Goal: Navigation & Orientation: Understand site structure

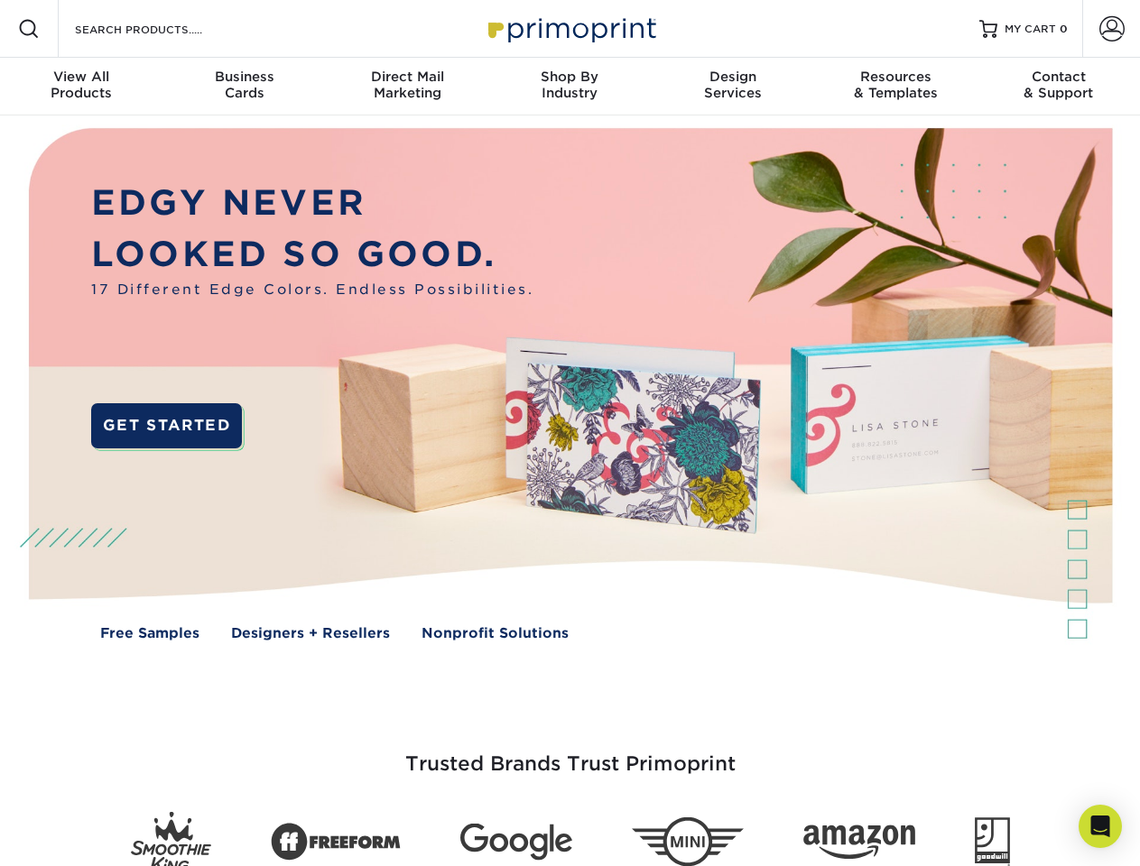
click at [570, 433] on img at bounding box center [569, 398] width 1128 height 564
click at [29, 29] on span at bounding box center [29, 29] width 22 height 22
click at [1111, 29] on span at bounding box center [1111, 28] width 25 height 25
click at [81, 87] on div "View All Products" at bounding box center [81, 85] width 162 height 32
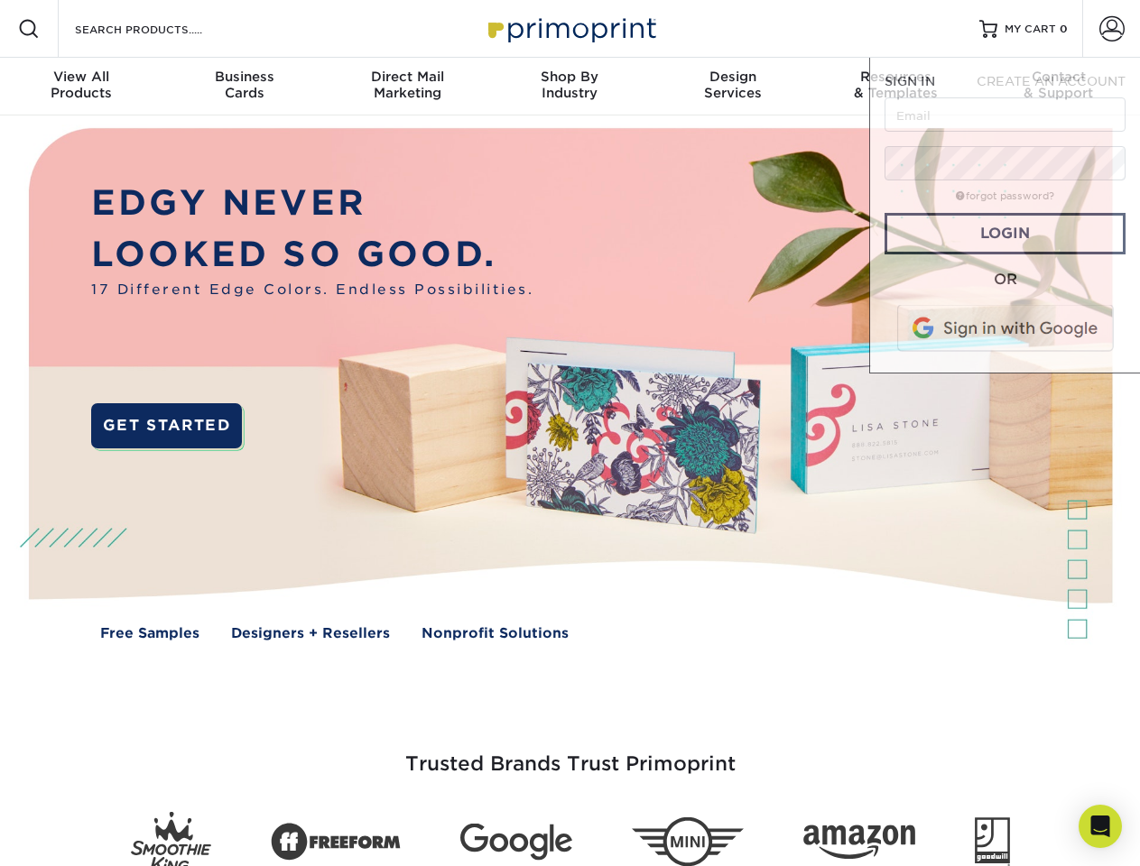
click at [244, 87] on div "Business Cards" at bounding box center [243, 85] width 162 height 32
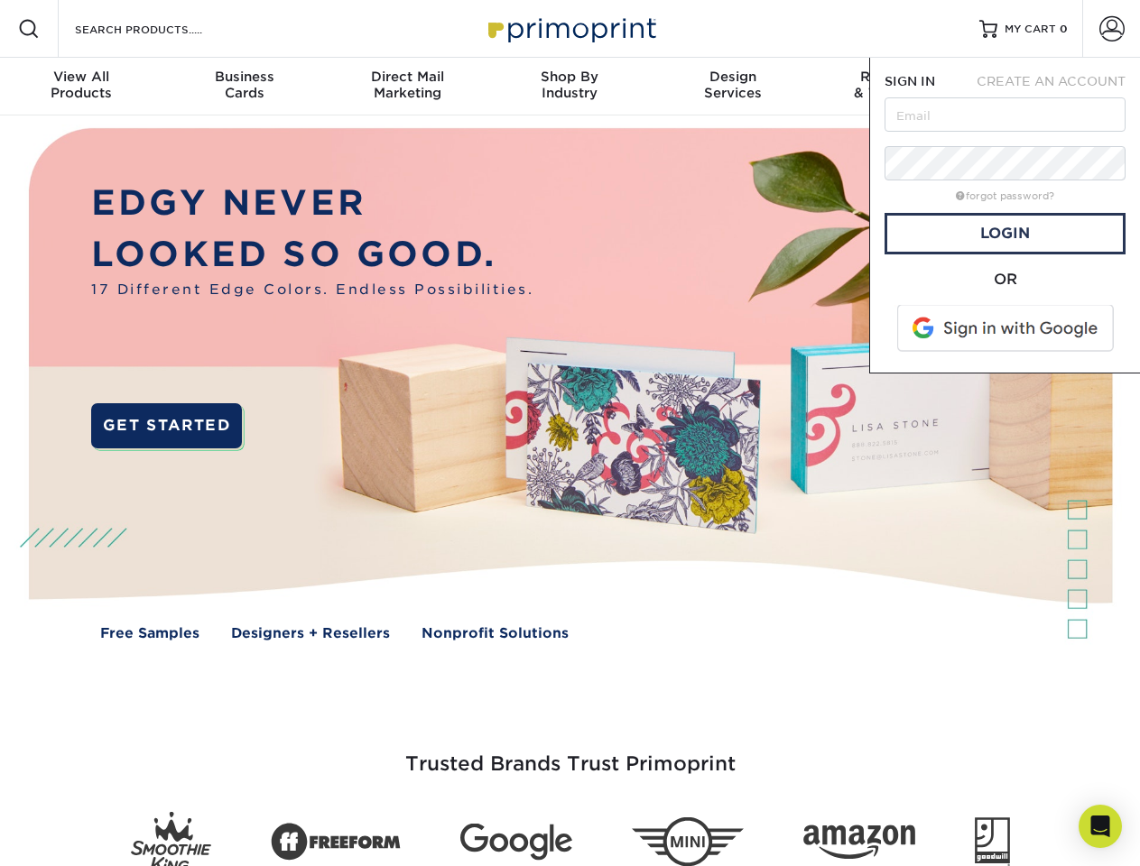
click at [407, 87] on div "Direct Mail Marketing" at bounding box center [407, 85] width 162 height 32
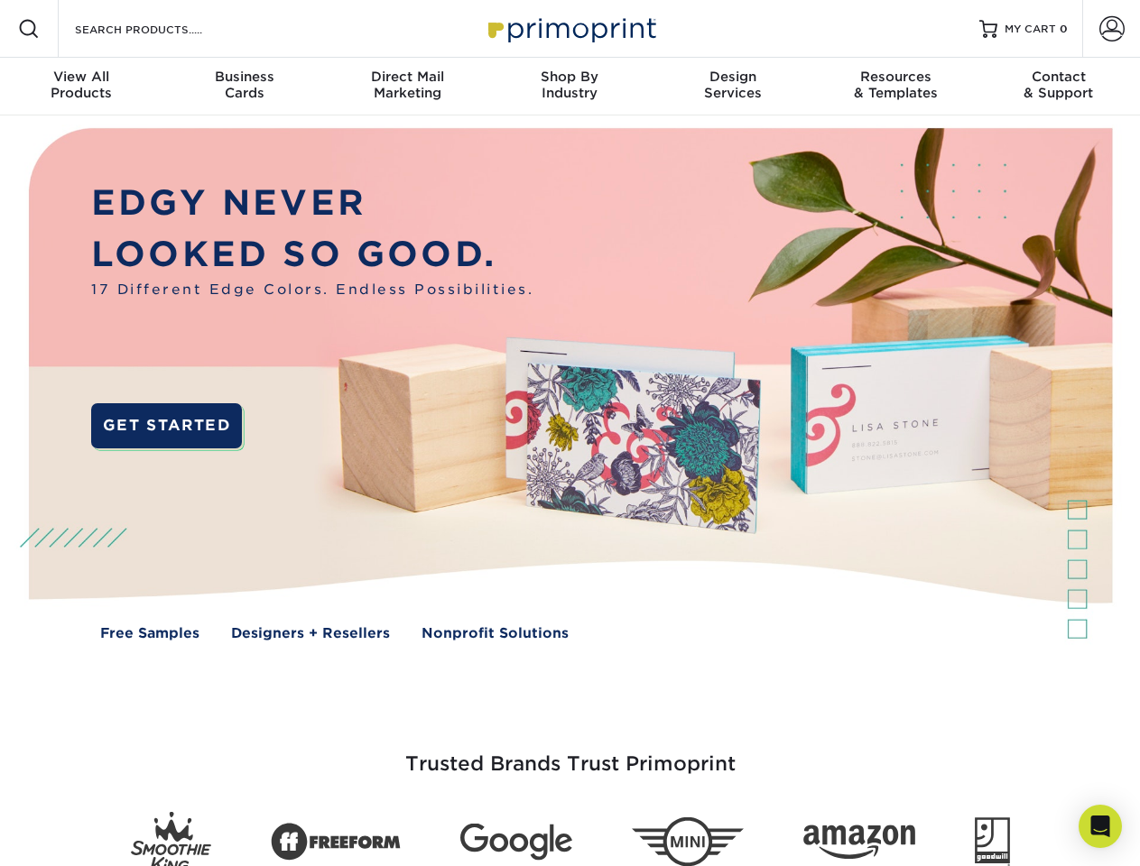
click at [570, 87] on div "Shop By Industry" at bounding box center [569, 85] width 162 height 32
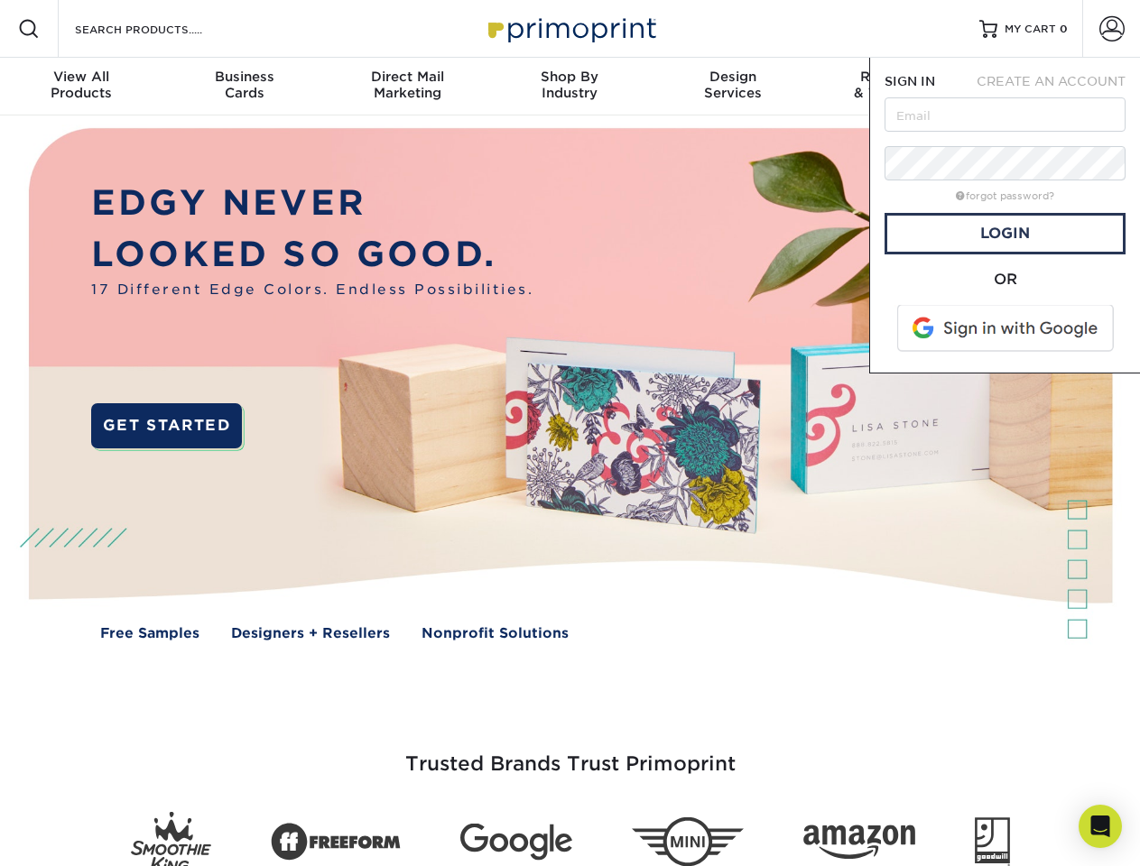
click at [733, 87] on div "Design Services" at bounding box center [733, 85] width 162 height 32
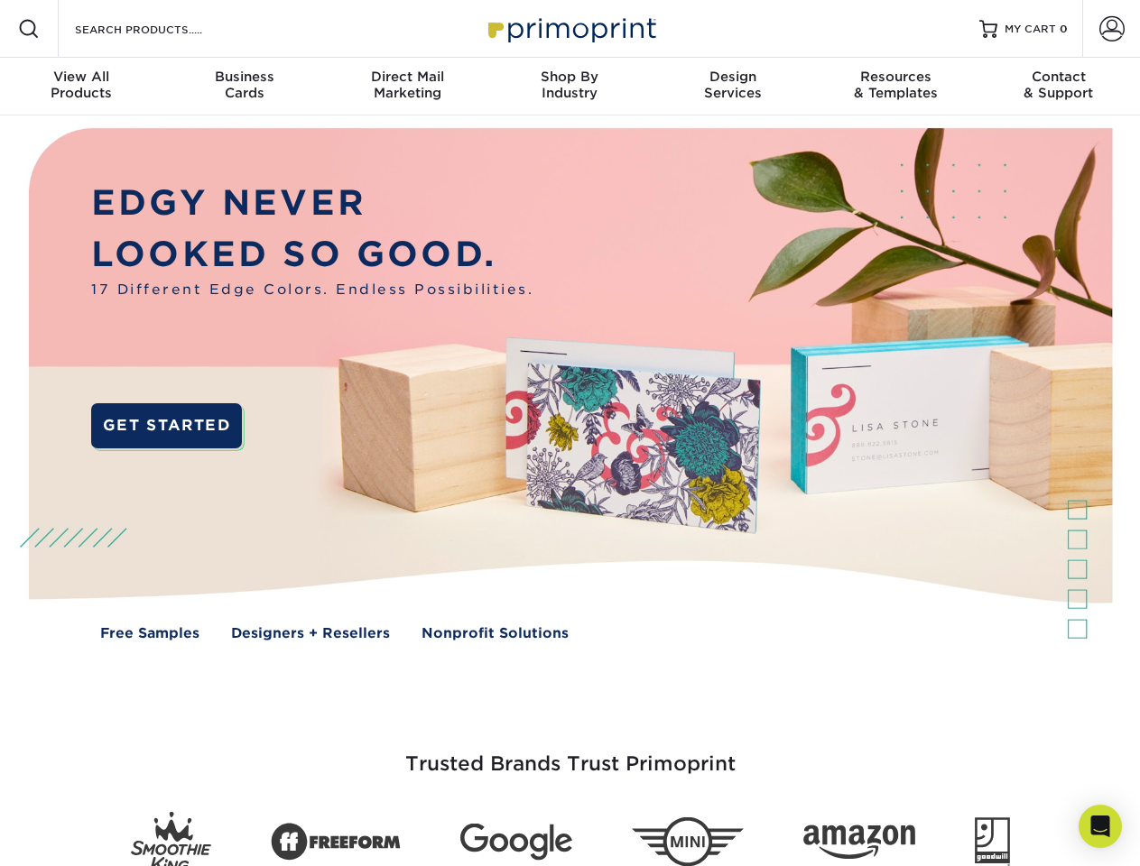
click at [895, 87] on span "SIGN IN" at bounding box center [910, 81] width 51 height 14
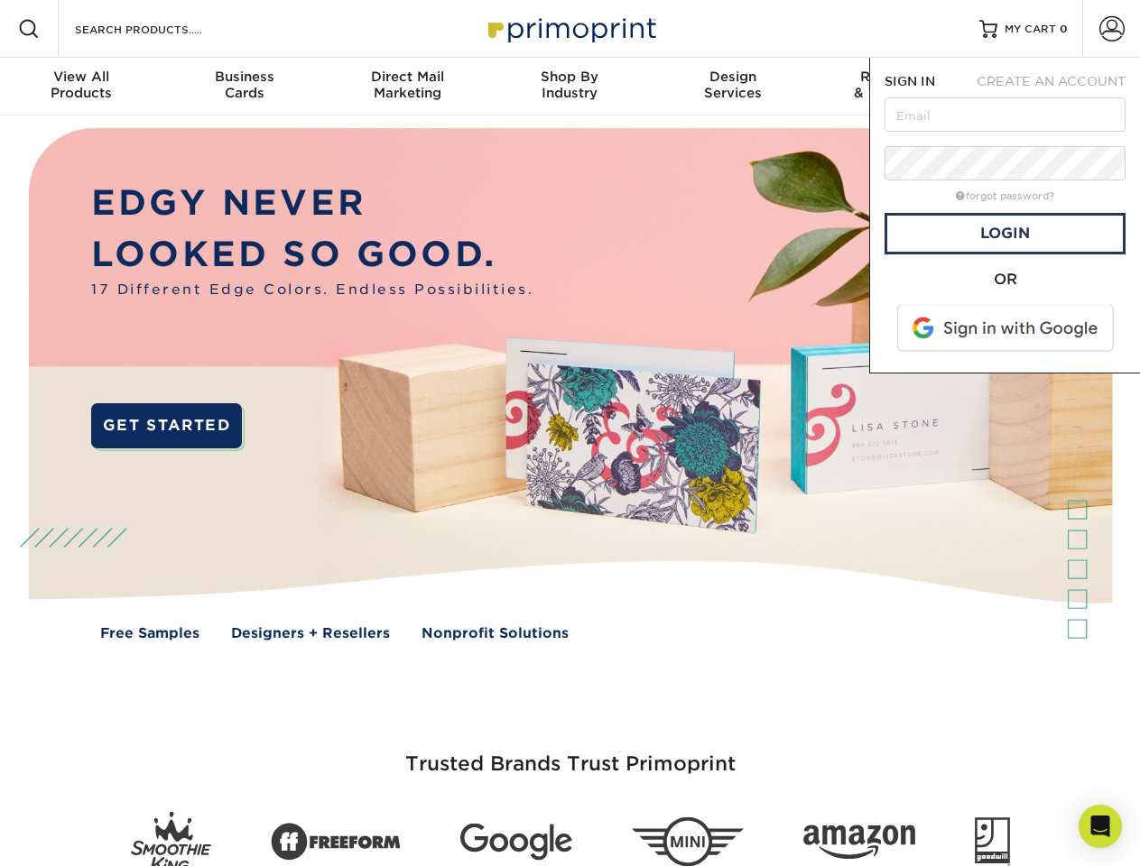
click at [1059, 87] on span "CREATE AN ACCOUNT" at bounding box center [1051, 81] width 149 height 14
